Goal: Find specific page/section: Find specific page/section

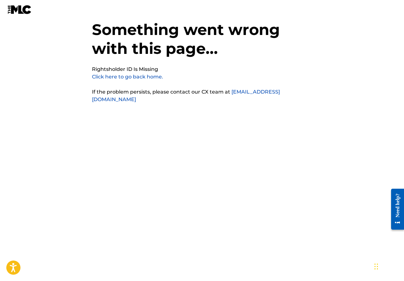
scroll to position [16, 0]
click at [149, 77] on link "Click here to go back home." at bounding box center [127, 77] width 71 height 6
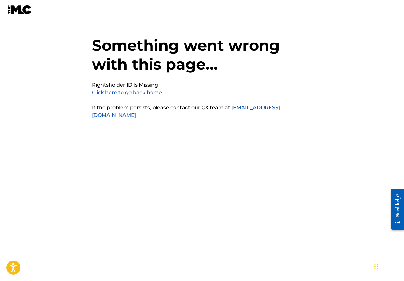
click at [134, 93] on link "Click here to go back home." at bounding box center [127, 92] width 71 height 6
